Goal: Task Accomplishment & Management: Use online tool/utility

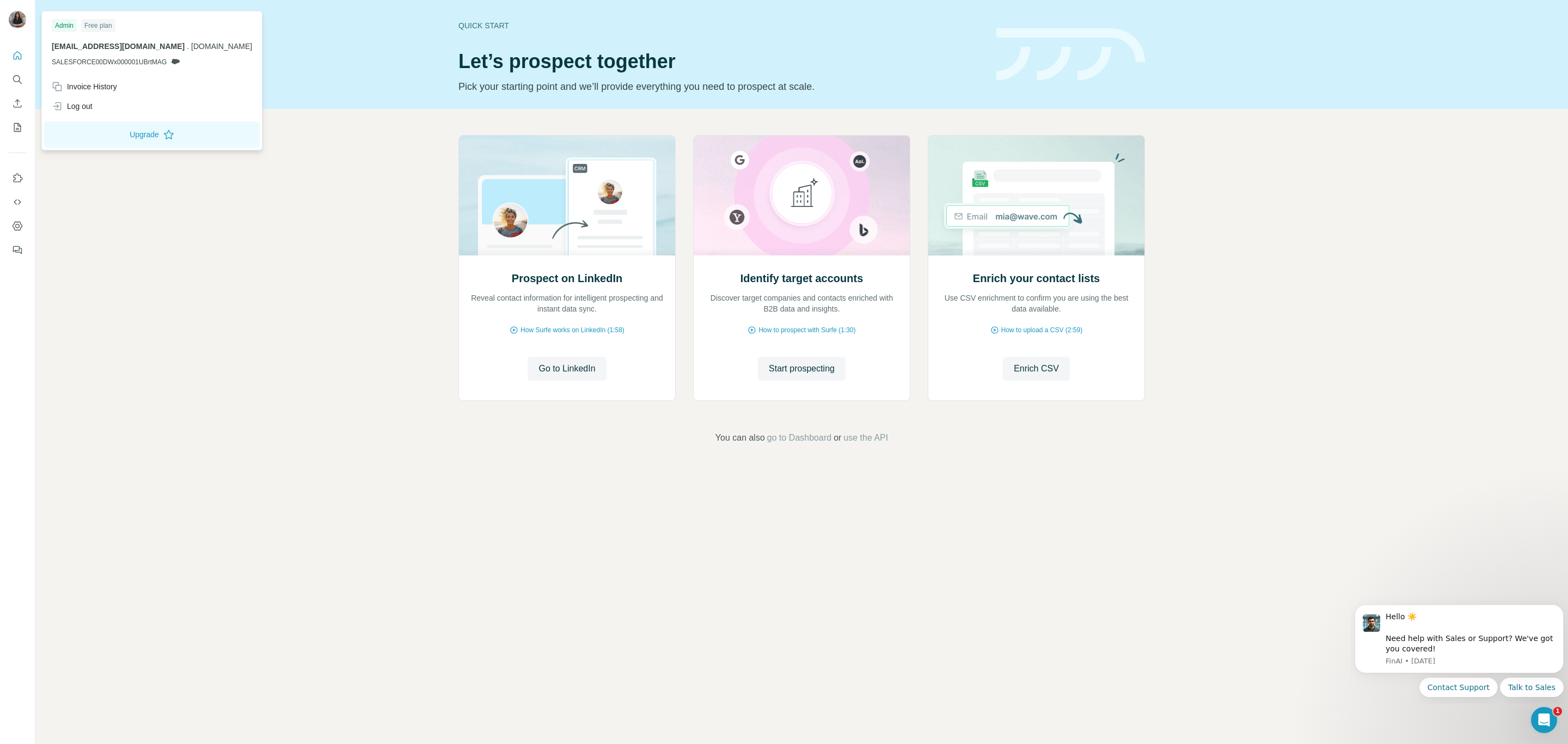
click at [178, 59] on icon at bounding box center [175, 61] width 9 height 9
click at [134, 58] on span "SALESFORCE00DWx000001UBrtMAG" at bounding box center [109, 62] width 115 height 10
click at [176, 61] on icon at bounding box center [176, 61] width 8 height 6
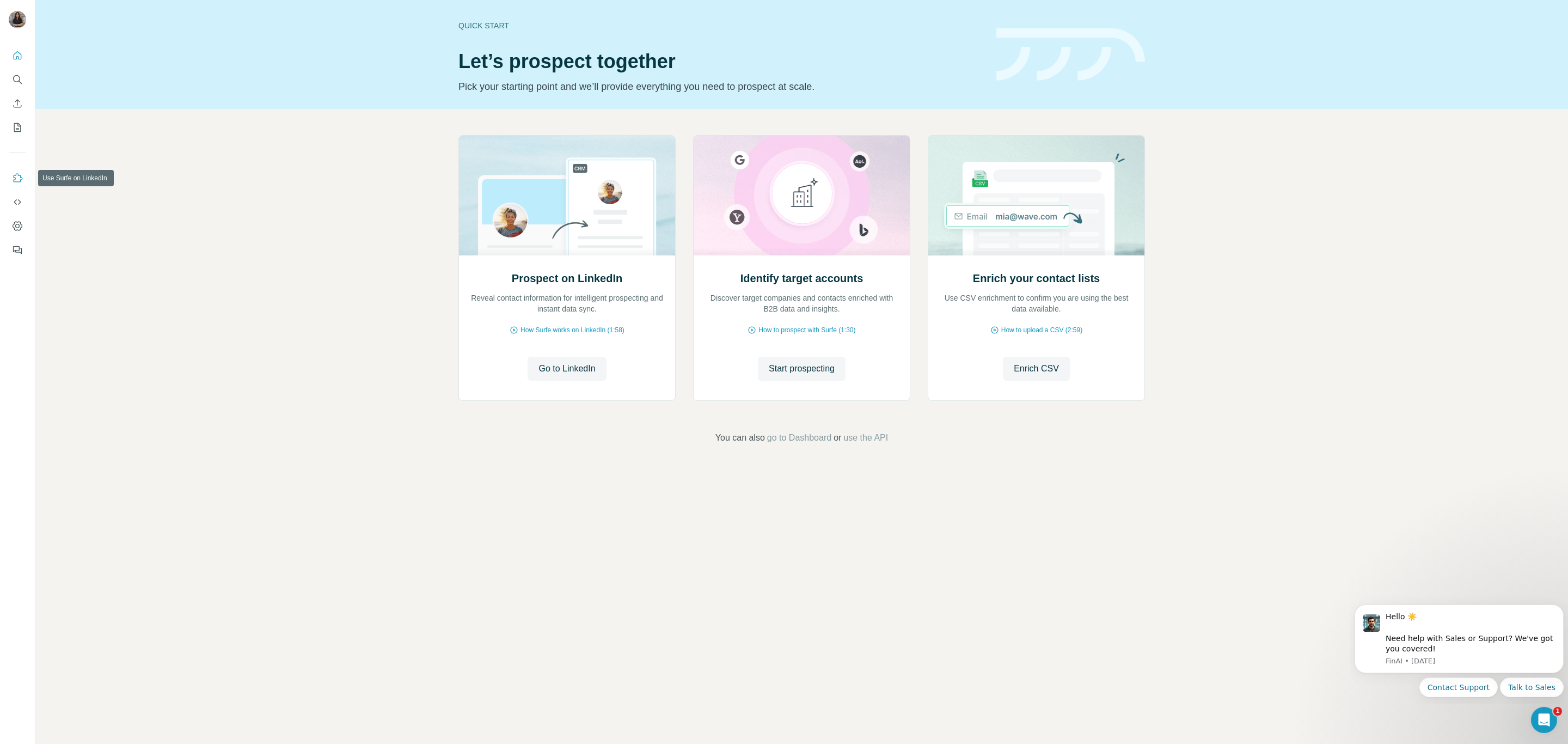
click at [10, 180] on button "Use Surfe on LinkedIn" at bounding box center [17, 178] width 17 height 20
click at [21, 198] on icon "Use Surfe API" at bounding box center [17, 202] width 11 height 11
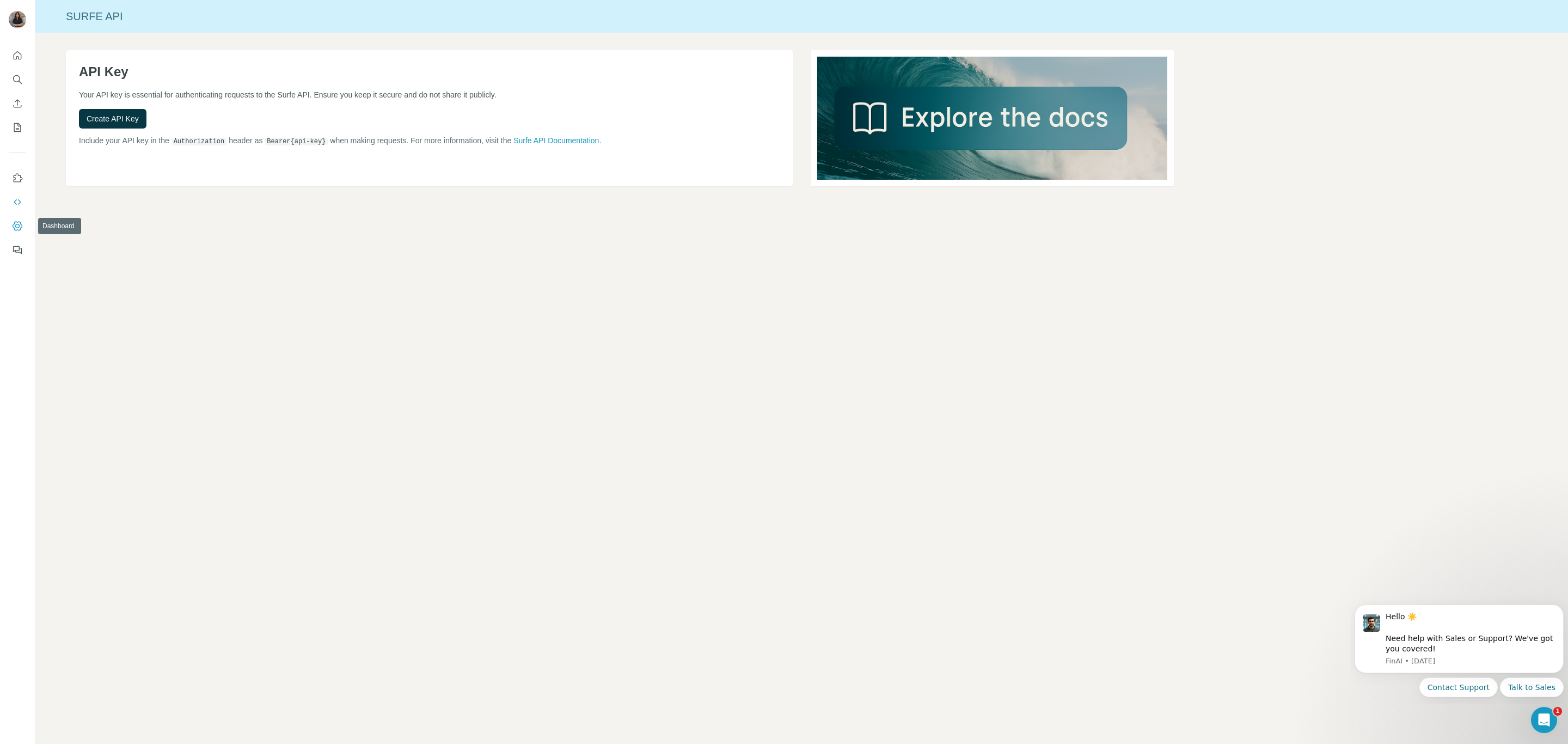
click at [20, 229] on icon "Dashboard" at bounding box center [17, 226] width 10 height 10
